Goal: Navigation & Orientation: Go to known website

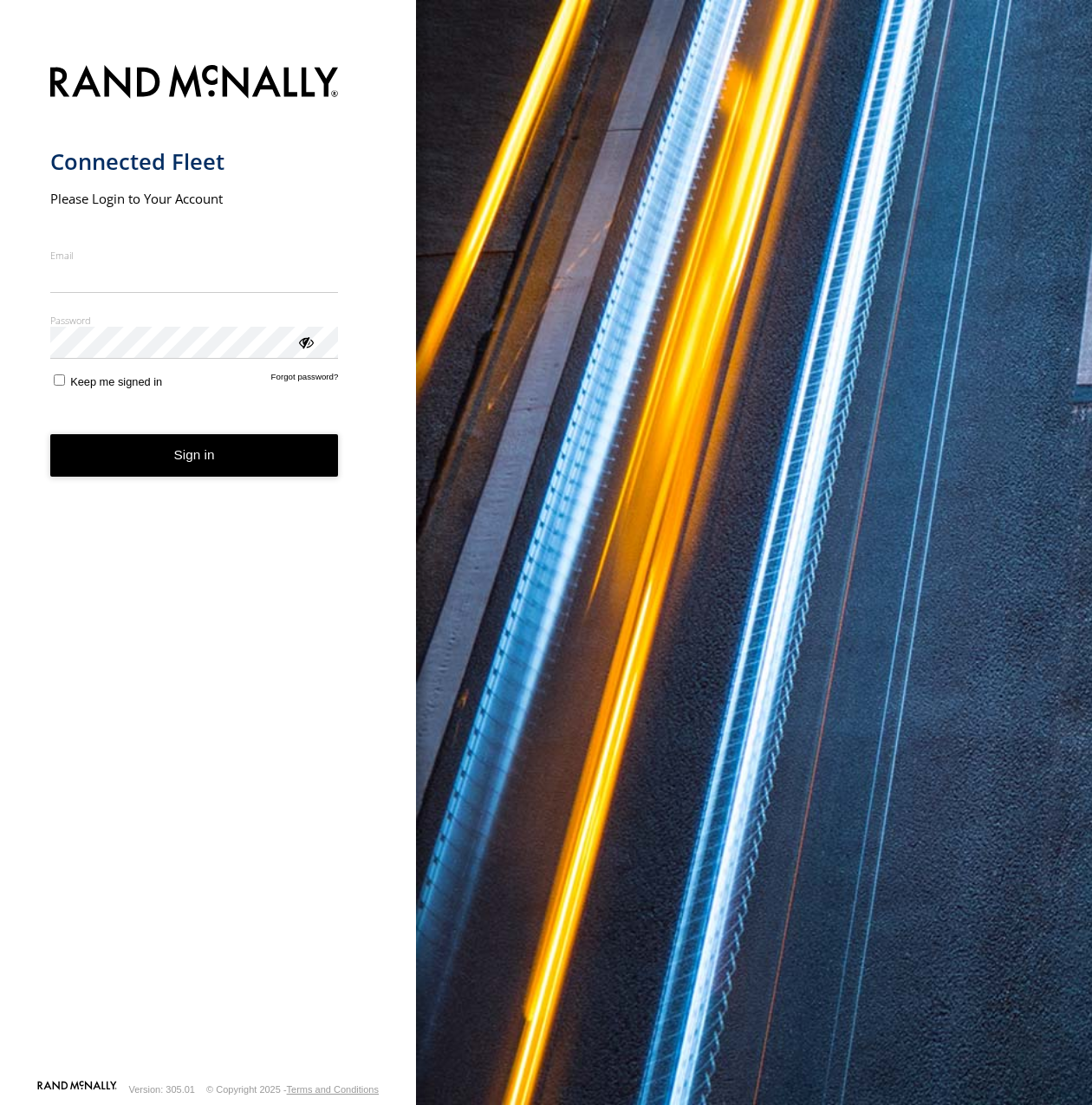
type input "**********"
click at [203, 467] on button "Sign in" at bounding box center [195, 455] width 289 height 42
click at [206, 459] on button "Sign in" at bounding box center [195, 455] width 289 height 42
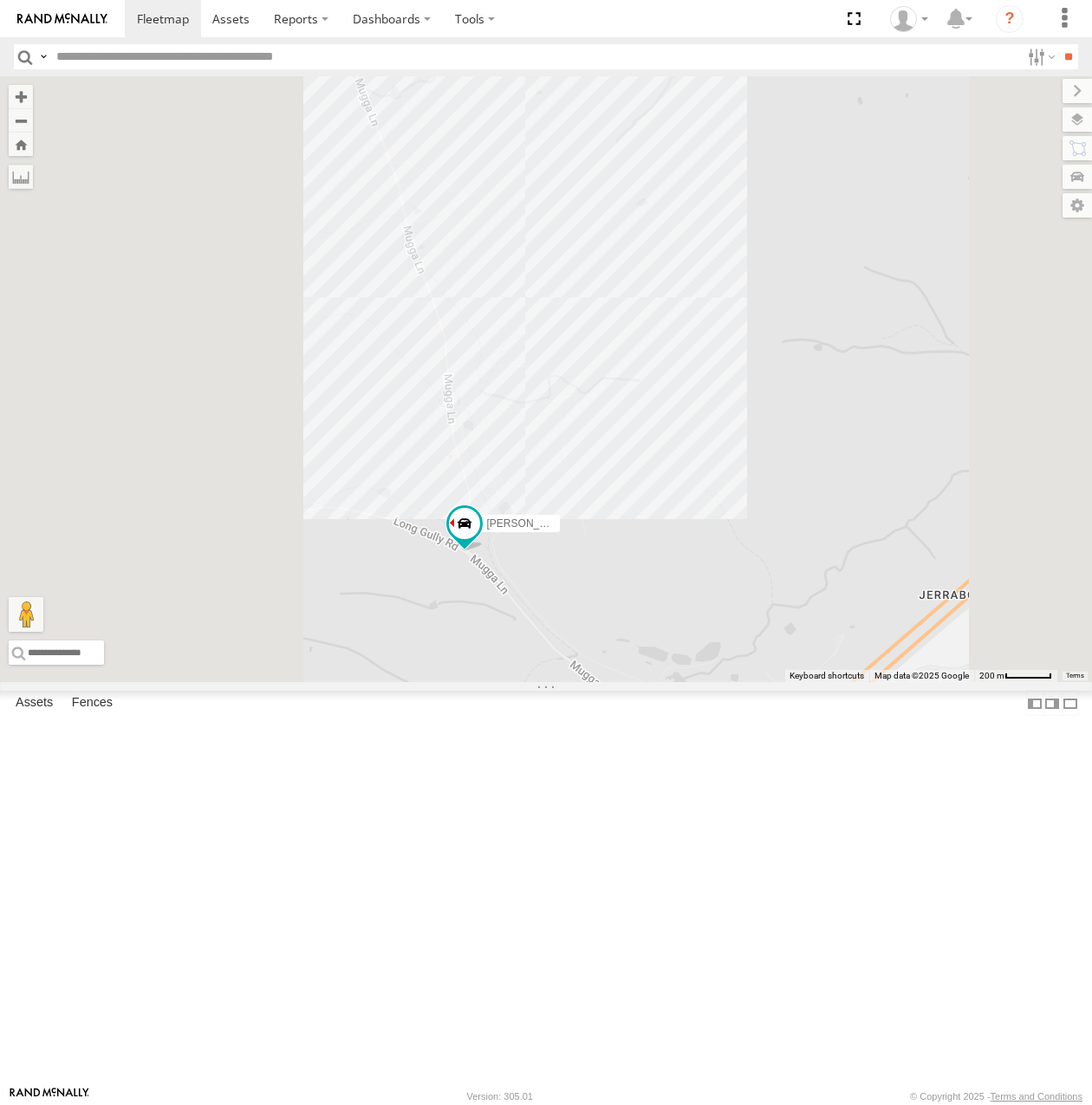
drag, startPoint x: 677, startPoint y: 799, endPoint x: 781, endPoint y: 819, distance: 105.9
click at [771, 682] on div "Michael Daniel Triton Peter Kyle Andrew Chris Jamie Tom" at bounding box center [546, 379] width 1092 height 606
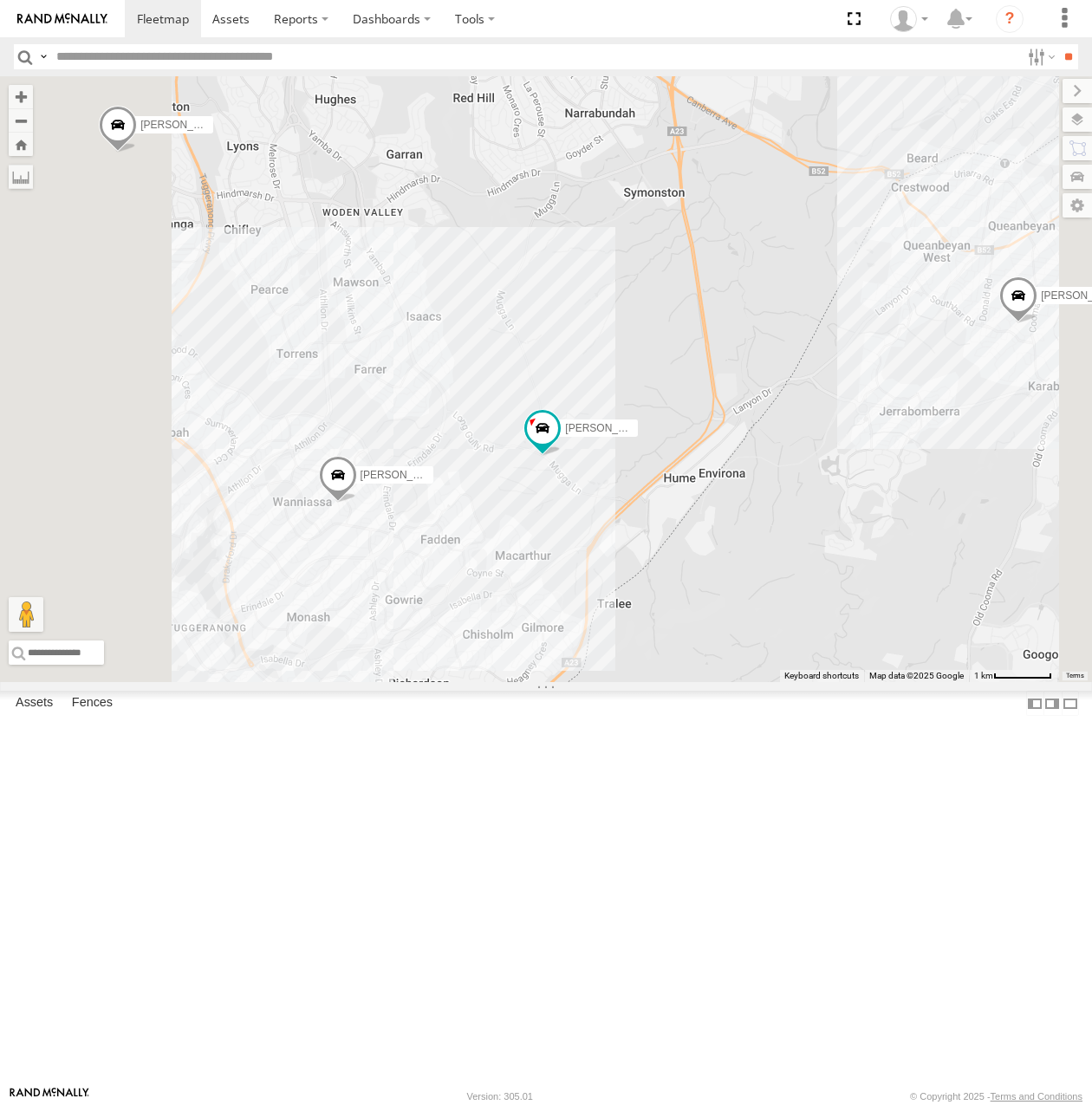
drag, startPoint x: 664, startPoint y: 731, endPoint x: 781, endPoint y: 721, distance: 117.4
click at [781, 682] on div "Michael Daniel Triton Peter Kyle Andrew Chris Jamie Tom" at bounding box center [546, 379] width 1092 height 606
